Goal: Download file/media

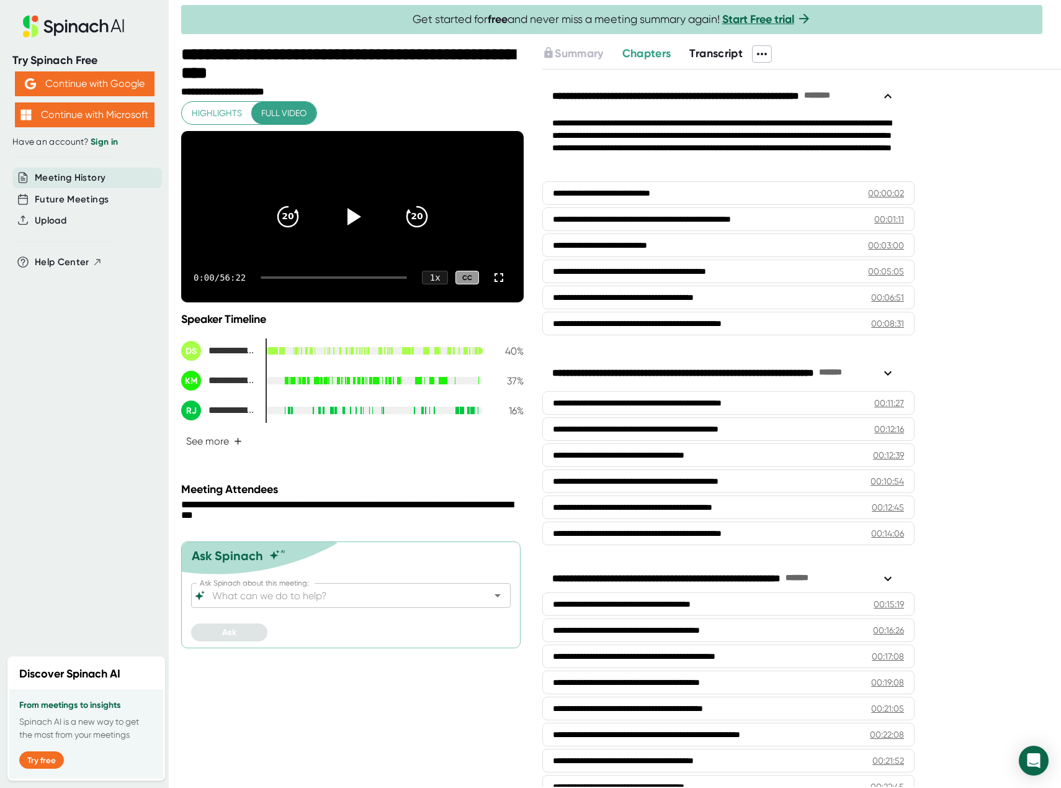
click at [722, 53] on span "Transcript" at bounding box center [715, 54] width 53 height 14
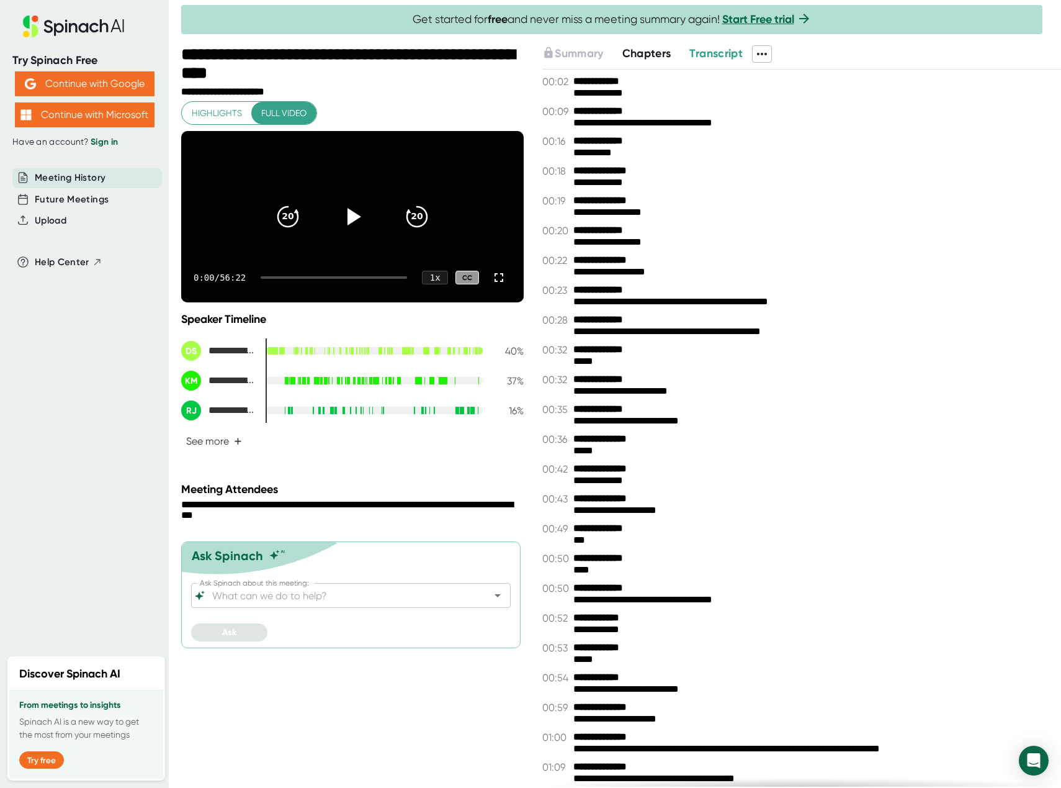
click at [765, 52] on icon at bounding box center [762, 54] width 15 height 15
click at [781, 96] on div "Copy Transcript" at bounding box center [802, 100] width 75 height 12
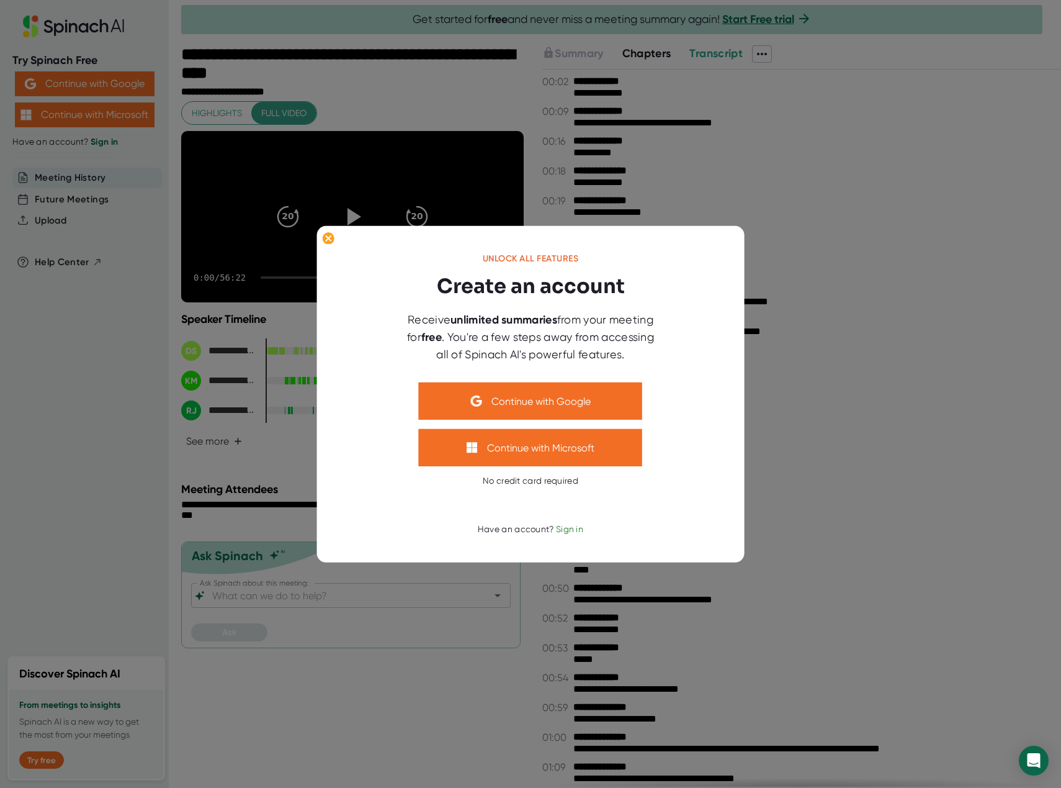
click at [874, 459] on div at bounding box center [530, 394] width 1061 height 788
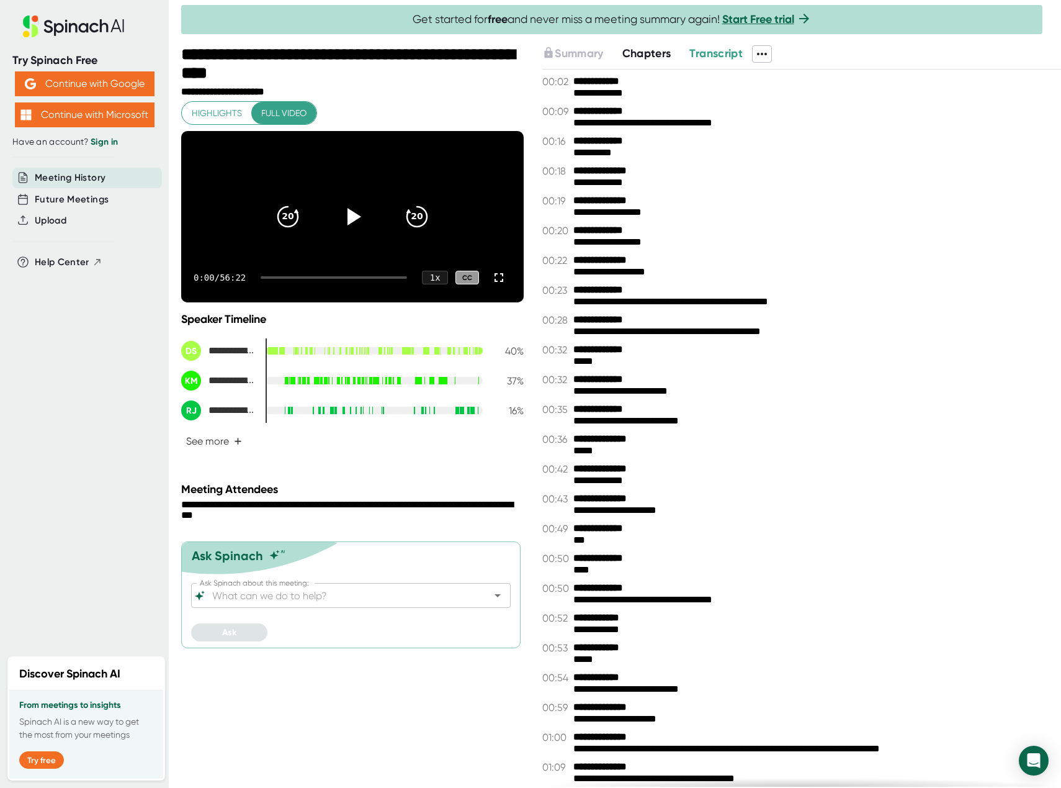
click at [762, 54] on icon at bounding box center [762, 54] width 10 height 2
click at [773, 122] on div "Download Transcript" at bounding box center [814, 120] width 98 height 12
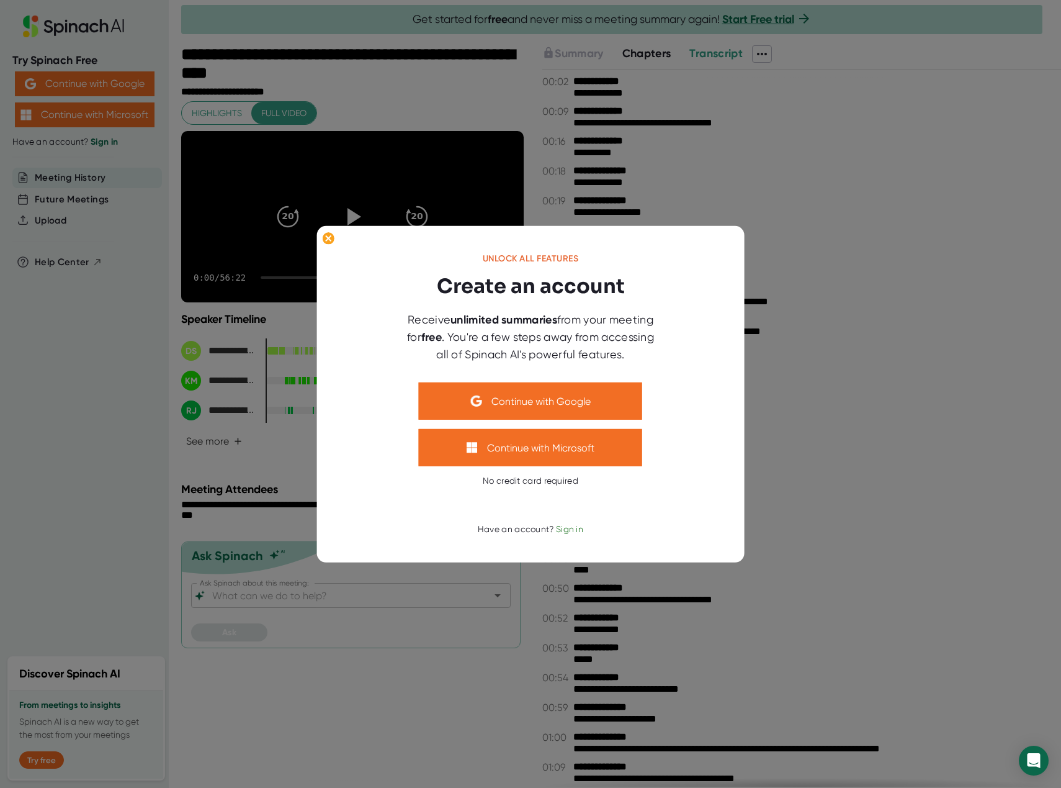
click at [773, 121] on div at bounding box center [530, 394] width 1061 height 788
